Goal: Task Accomplishment & Management: Manage account settings

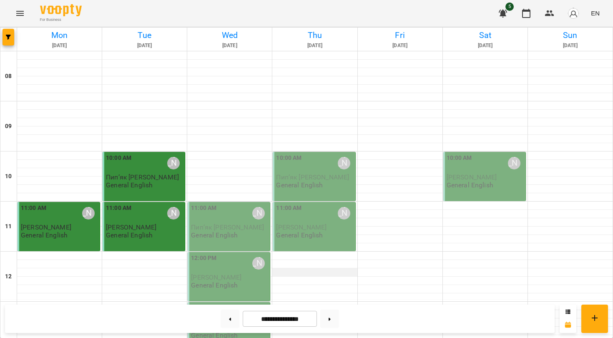
scroll to position [116, 0]
click at [236, 204] on div "11:00 AM [PERSON_NAME]" at bounding box center [229, 213] width 77 height 19
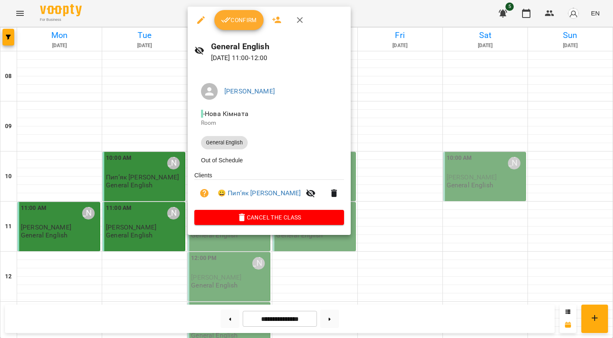
click at [250, 19] on span "Confirm" at bounding box center [239, 20] width 36 height 10
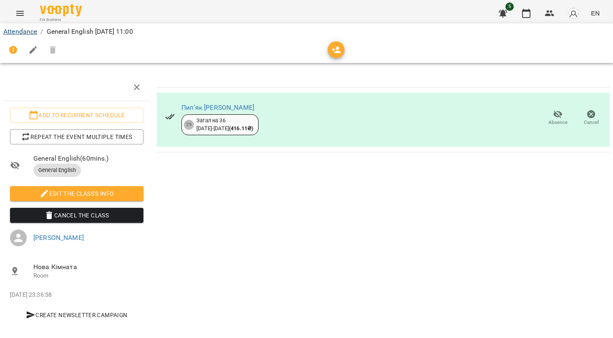
click at [32, 33] on link "Attendance" at bounding box center [20, 32] width 34 height 8
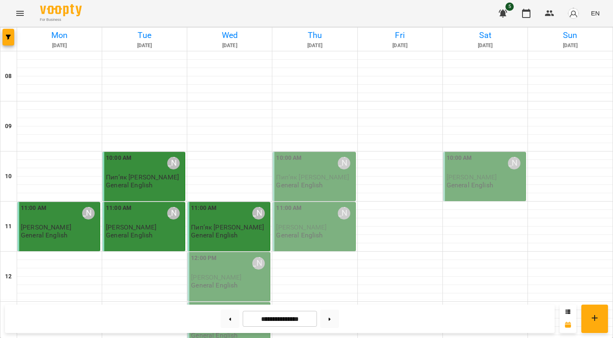
scroll to position [162, 0]
click at [230, 282] on p "General English" at bounding box center [214, 285] width 47 height 7
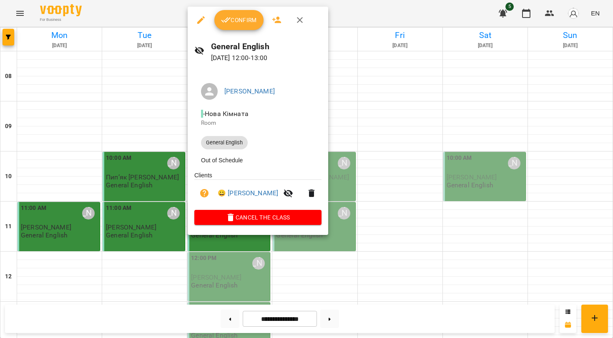
click at [243, 18] on span "Confirm" at bounding box center [239, 20] width 36 height 10
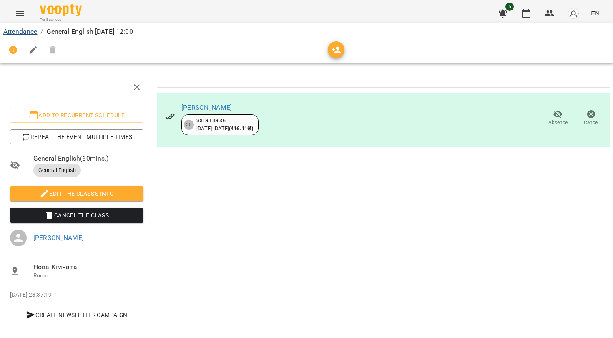
click at [31, 32] on link "Attendance" at bounding box center [20, 32] width 34 height 8
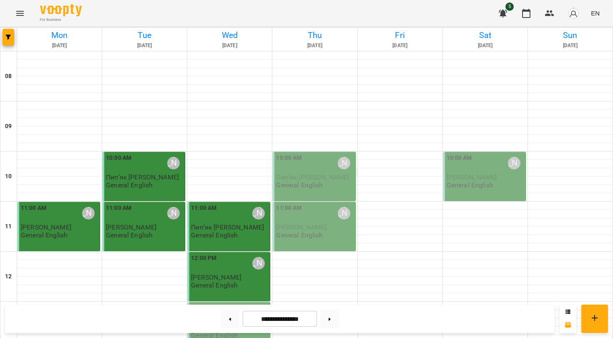
scroll to position [114, 0]
click at [219, 300] on span "[PERSON_NAME]" at bounding box center [216, 327] width 50 height 8
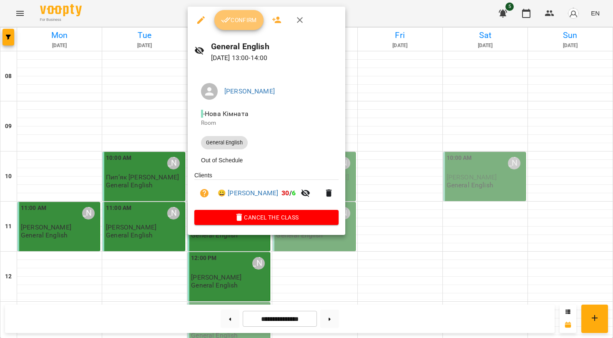
click at [245, 25] on span "Confirm" at bounding box center [239, 20] width 36 height 10
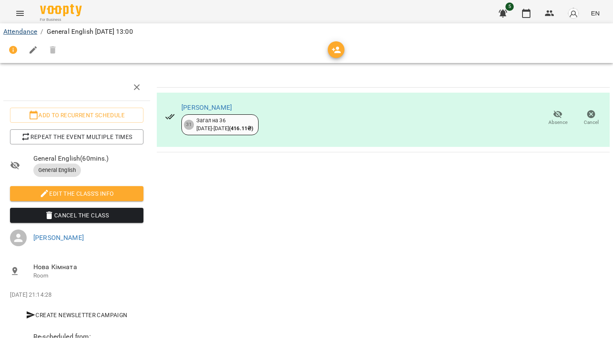
click at [26, 34] on link "Attendance" at bounding box center [20, 32] width 34 height 8
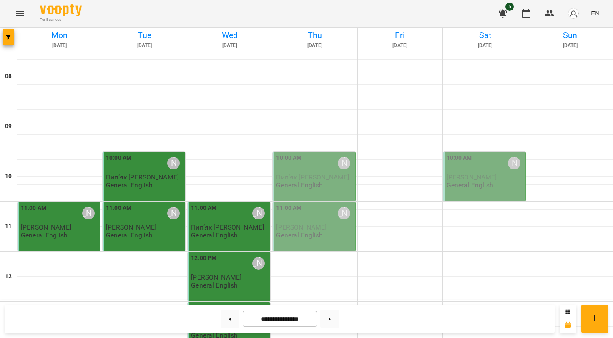
scroll to position [203, 0]
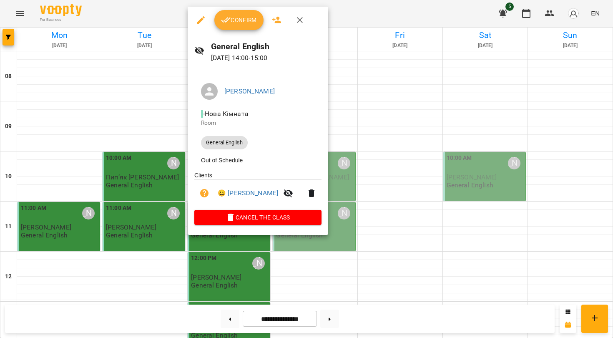
click at [285, 106] on li "- [GEOGRAPHIC_DATA]" at bounding box center [257, 118] width 127 height 30
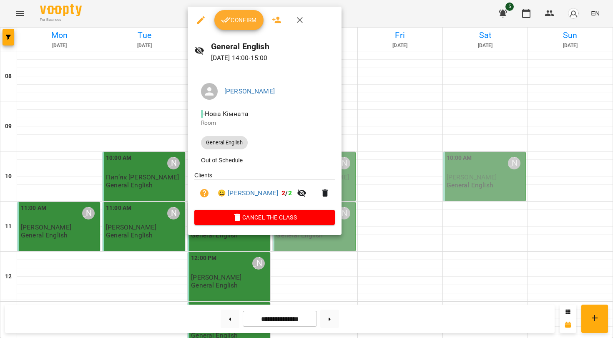
click at [307, 17] on div at bounding box center [306, 169] width 613 height 338
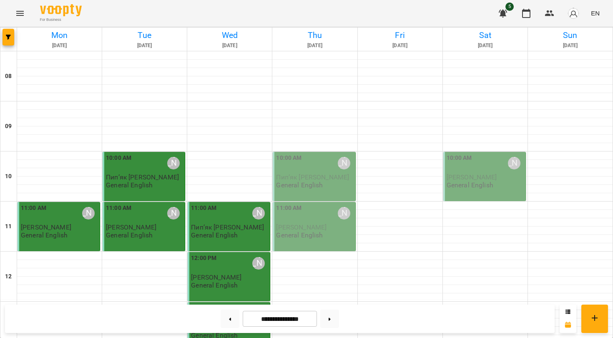
scroll to position [62, 0]
click at [307, 11] on div "5 EN" at bounding box center [548, 14] width 110 height 22
click at [307, 12] on button "button" at bounding box center [550, 13] width 20 height 20
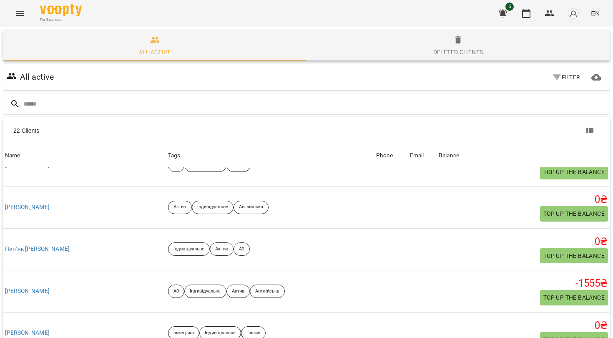
scroll to position [569, 0]
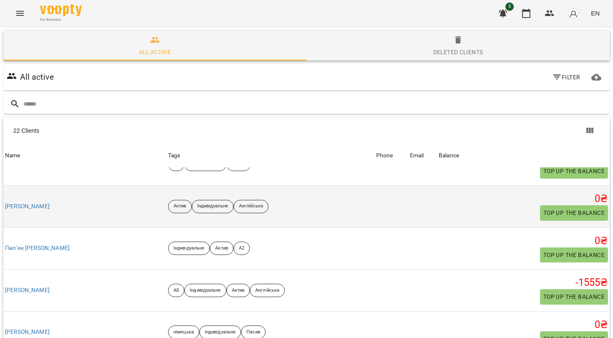
click at [51, 201] on div "[PERSON_NAME]" at bounding box center [27, 207] width 48 height 12
click at [50, 202] on link "[PERSON_NAME]" at bounding box center [27, 206] width 45 height 8
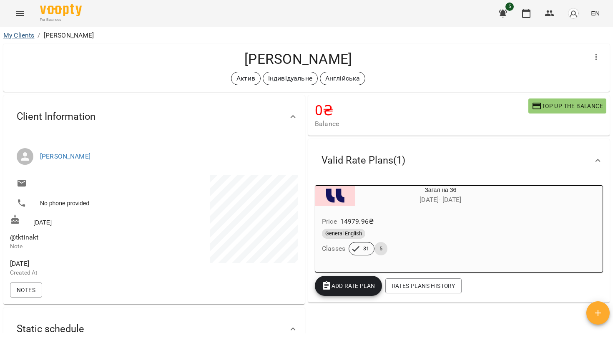
click at [18, 35] on link "My Clients" at bounding box center [18, 35] width 31 height 8
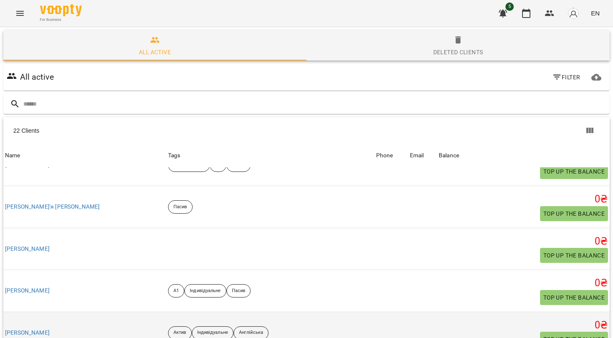
scroll to position [438, 0]
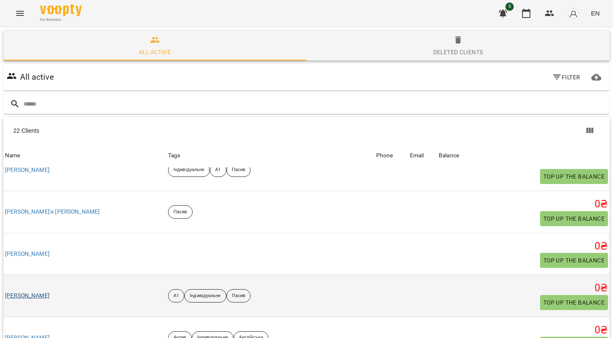
click at [50, 292] on link "[PERSON_NAME]" at bounding box center [27, 296] width 45 height 8
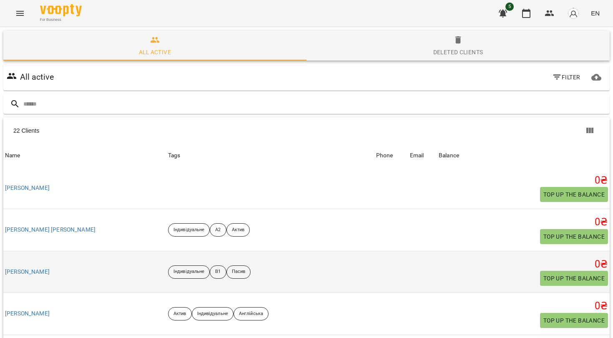
scroll to position [84, 0]
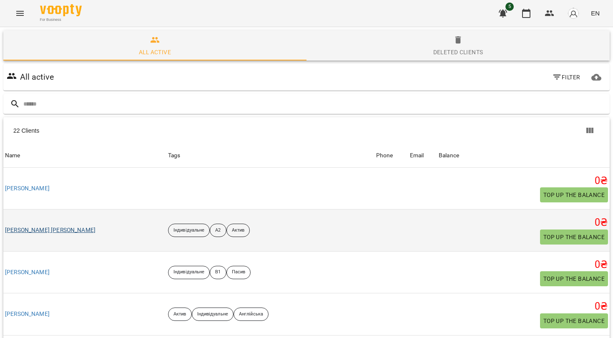
click at [71, 228] on link "[PERSON_NAME] [PERSON_NAME]" at bounding box center [50, 230] width 91 height 8
